Goal: Task Accomplishment & Management: Manage account settings

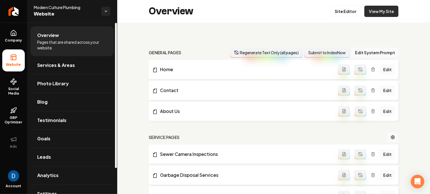
click at [378, 11] on link "View My Site" at bounding box center [381, 11] width 34 height 11
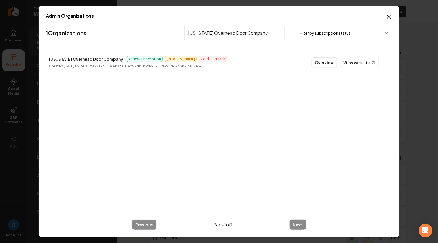
scroll to position [441, 0]
click at [231, 32] on input "Colorado Overhead Door Company" at bounding box center [234, 33] width 100 height 16
paste input "my exterior solutions"
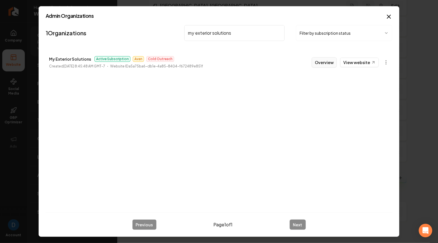
type input "my exterior solutions"
click at [321, 61] on button "Overview" at bounding box center [324, 62] width 25 height 10
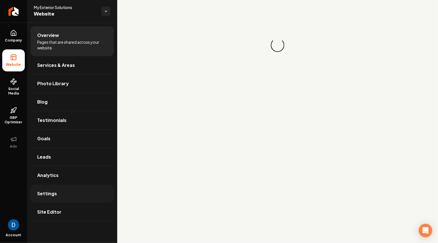
click at [34, 197] on link "Settings" at bounding box center [71, 193] width 83 height 18
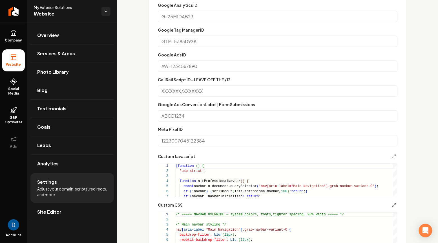
scroll to position [331, 0]
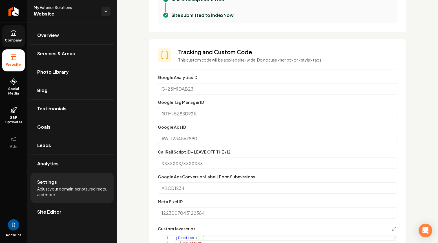
click at [11, 36] on icon at bounding box center [13, 32] width 5 height 5
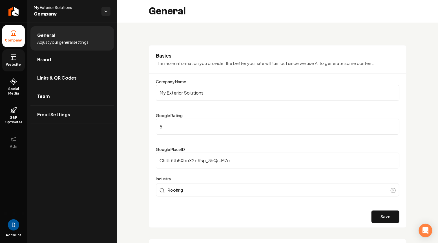
click at [13, 66] on span "Website" at bounding box center [13, 64] width 19 height 5
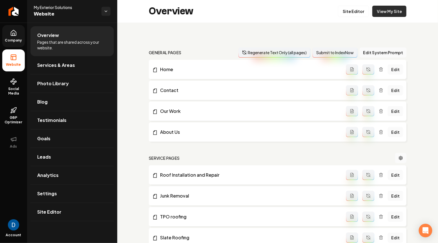
click at [383, 10] on link "View My Site" at bounding box center [389, 11] width 34 height 11
click at [68, 194] on link "Settings" at bounding box center [71, 193] width 83 height 18
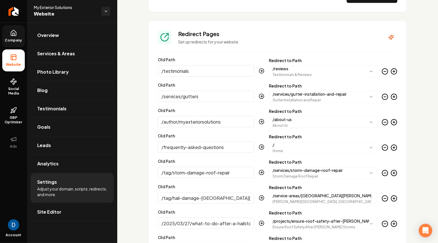
scroll to position [677, 0]
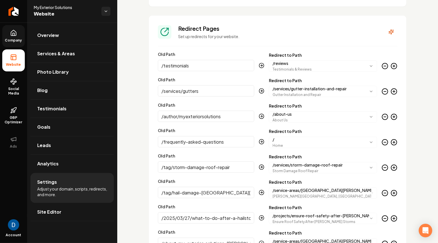
click at [200, 27] on h3 "Redirect Pages" at bounding box center [278, 29] width 200 height 8
copy h3 "Redirect Pages"
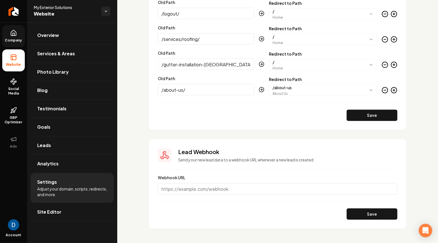
scroll to position [1108, 0]
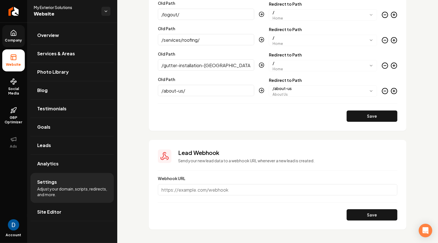
click at [216, 67] on input "/gutter-installation-hudson-oaks-tx" at bounding box center [206, 64] width 96 height 11
